Goal: Information Seeking & Learning: Learn about a topic

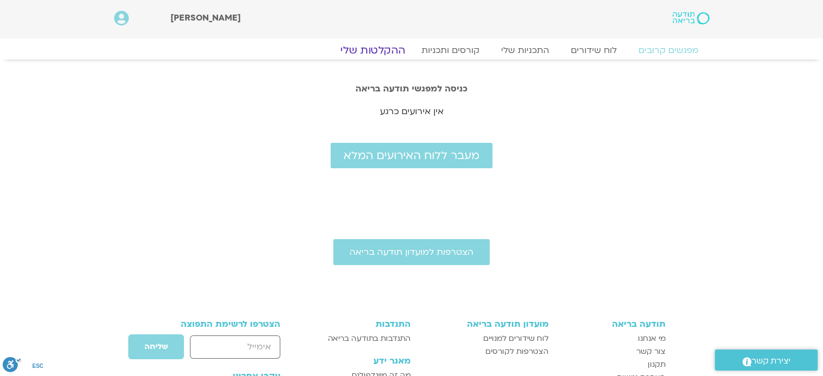
click at [372, 49] on link "ההקלטות שלי" at bounding box center [372, 50] width 91 height 13
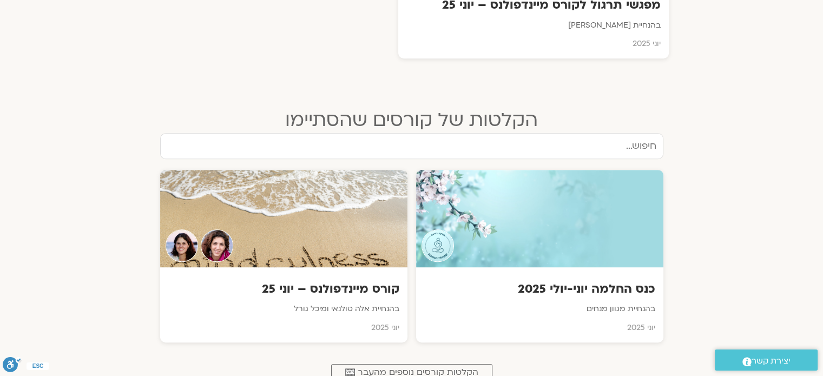
scroll to position [563, 0]
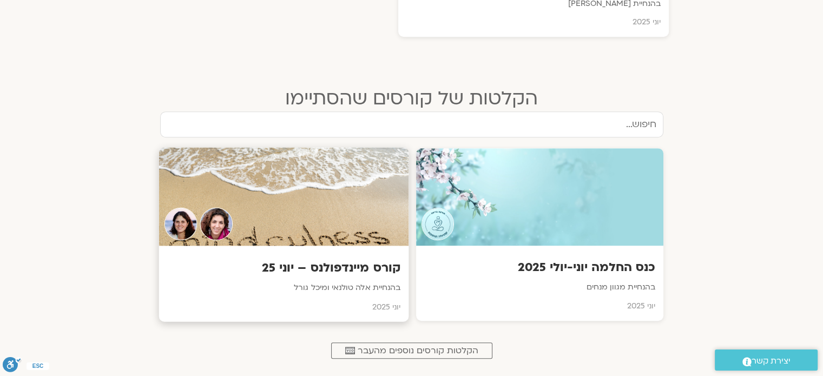
click at [383, 283] on p "בהנחיית אלה טולנאי ומיכל גורל" at bounding box center [283, 288] width 233 height 14
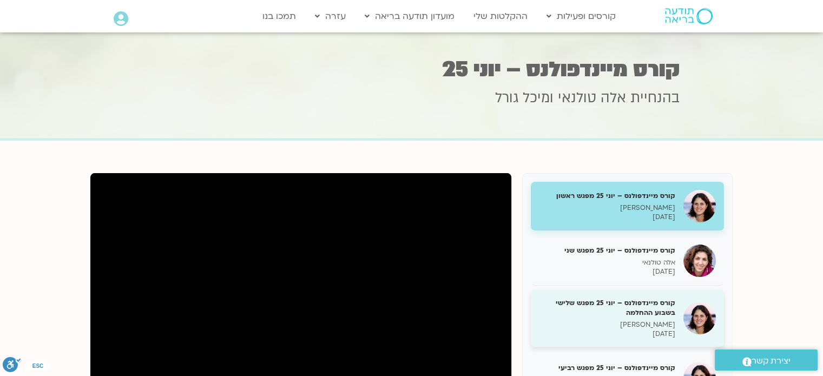
click at [631, 307] on h5 "קורס מיינדפולנס – יוני 25 מפגש שלישי בשבוע ההחלמה" at bounding box center [607, 307] width 136 height 19
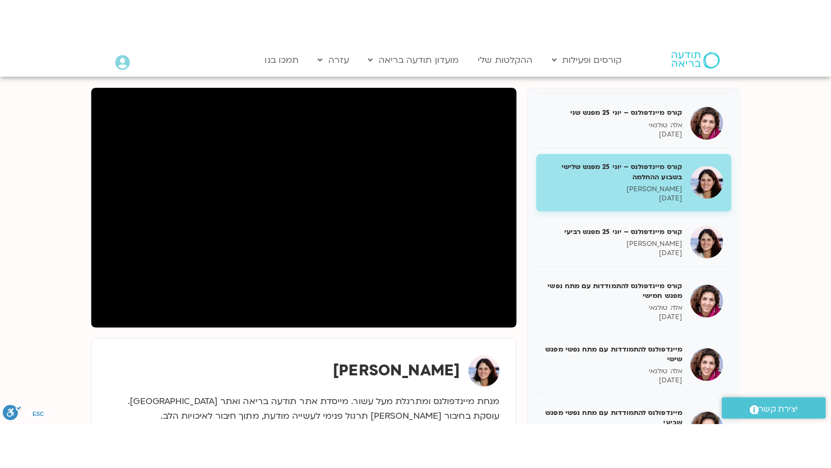
scroll to position [126, 0]
